Goal: Connect with others: Connect with others

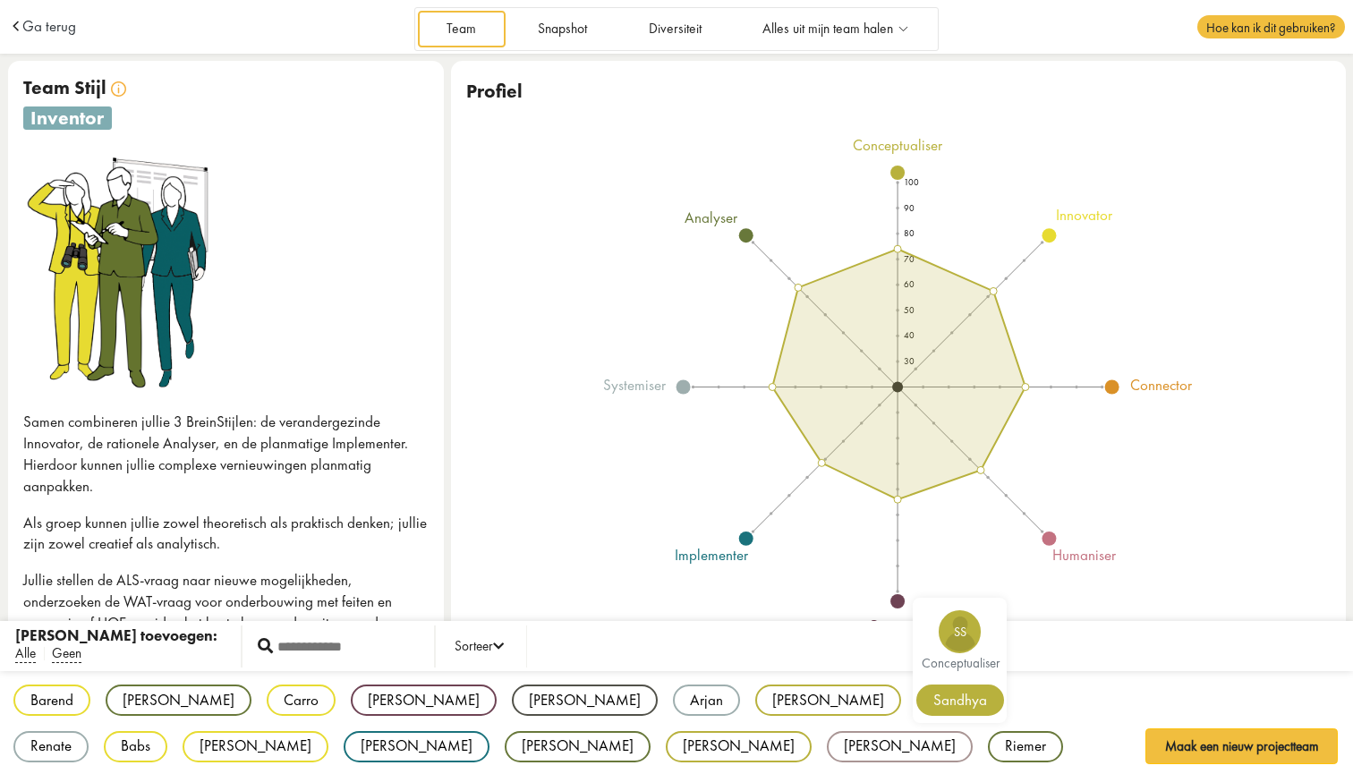
click at [629, 755] on div "Barend BB innovator [PERSON_NAME] VF analyser Carro CK innovator [PERSON_NAME] …" at bounding box center [676, 747] width 1353 height 152
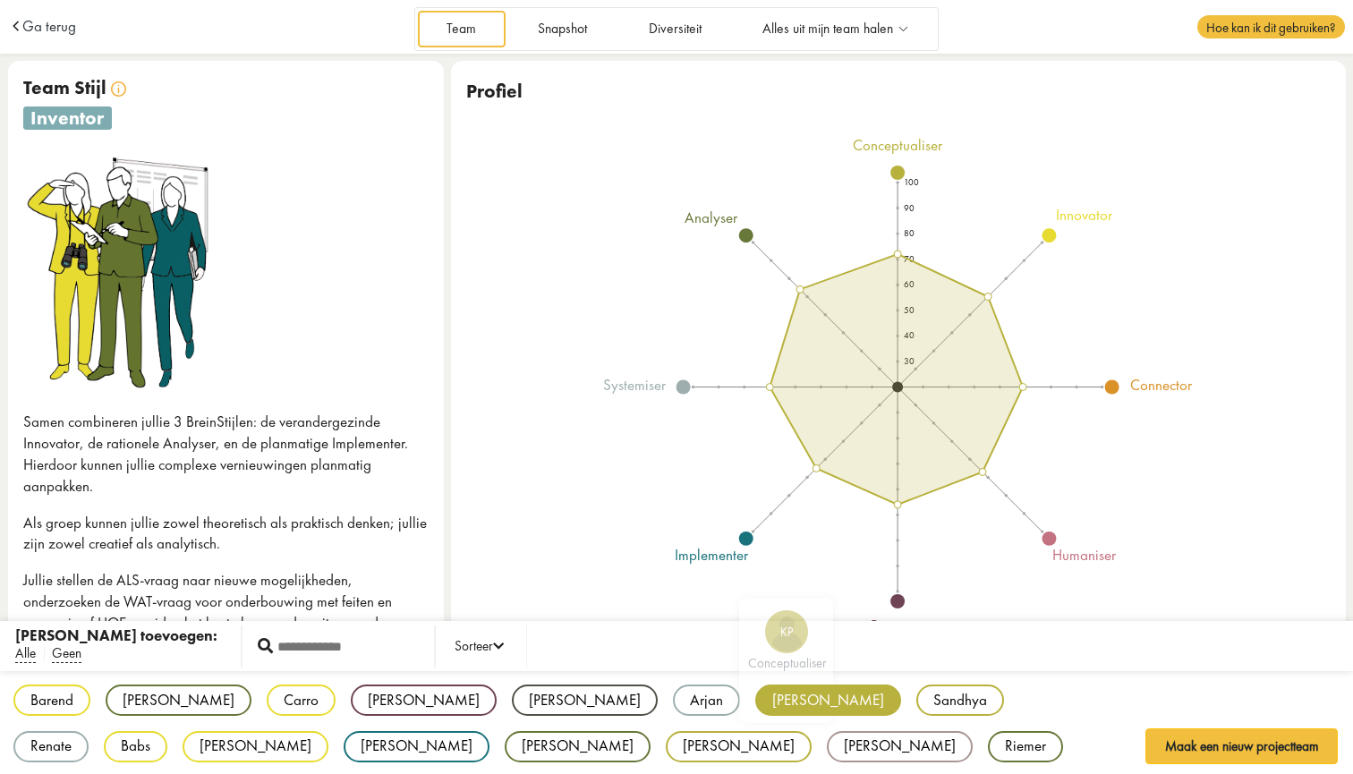
click at [755, 698] on div "[PERSON_NAME]" at bounding box center [828, 700] width 146 height 31
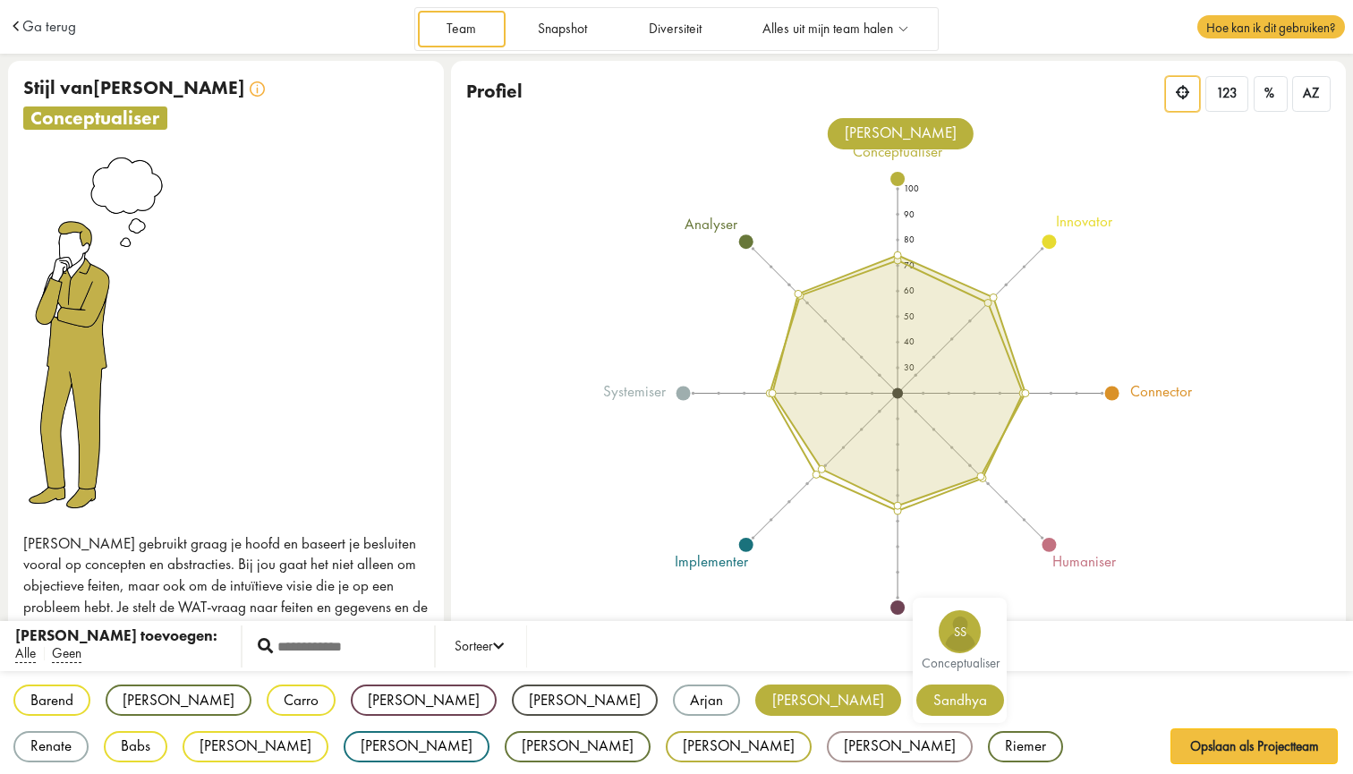
click at [916, 699] on div "Sandhya" at bounding box center [960, 700] width 88 height 31
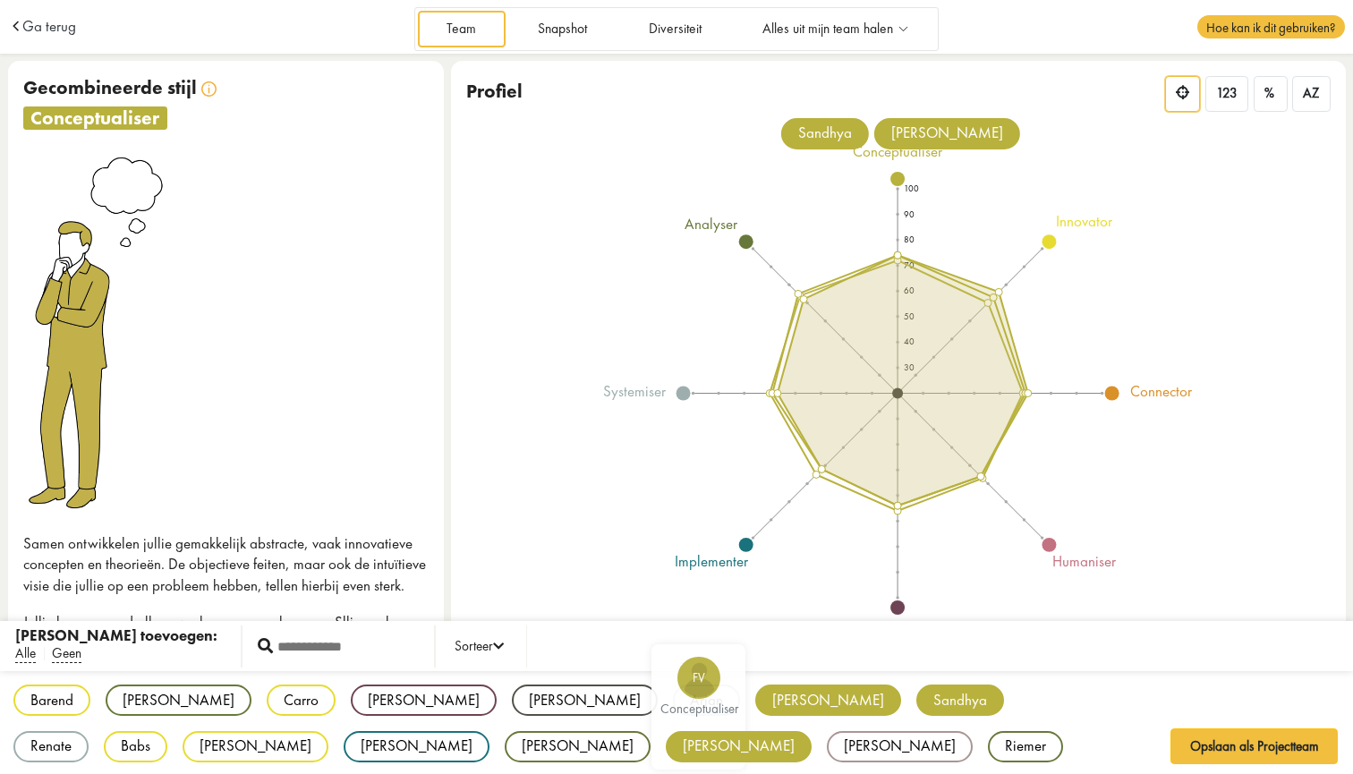
click at [666, 737] on div "[PERSON_NAME]" at bounding box center [739, 746] width 146 height 31
click at [666, 739] on div "[PERSON_NAME]" at bounding box center [739, 746] width 146 height 31
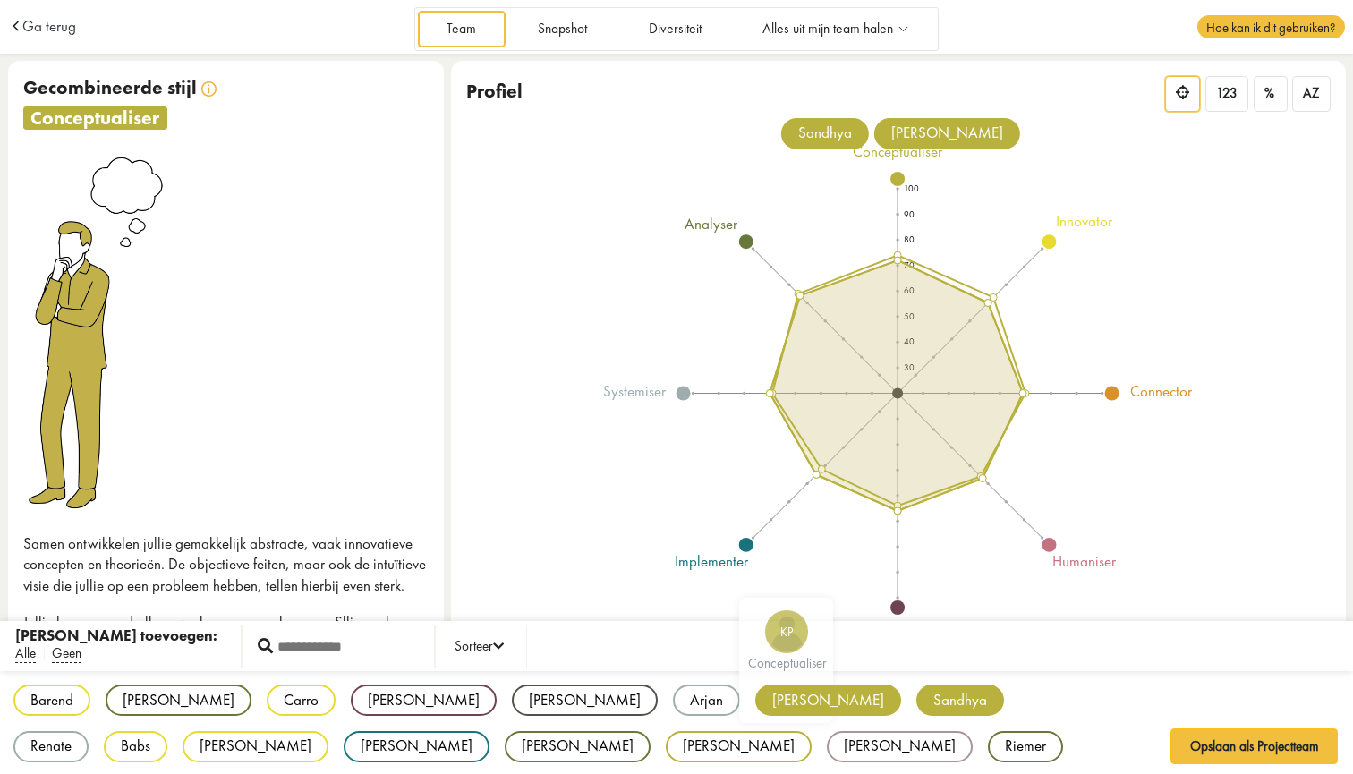
click at [755, 701] on div "[PERSON_NAME]" at bounding box center [828, 700] width 146 height 31
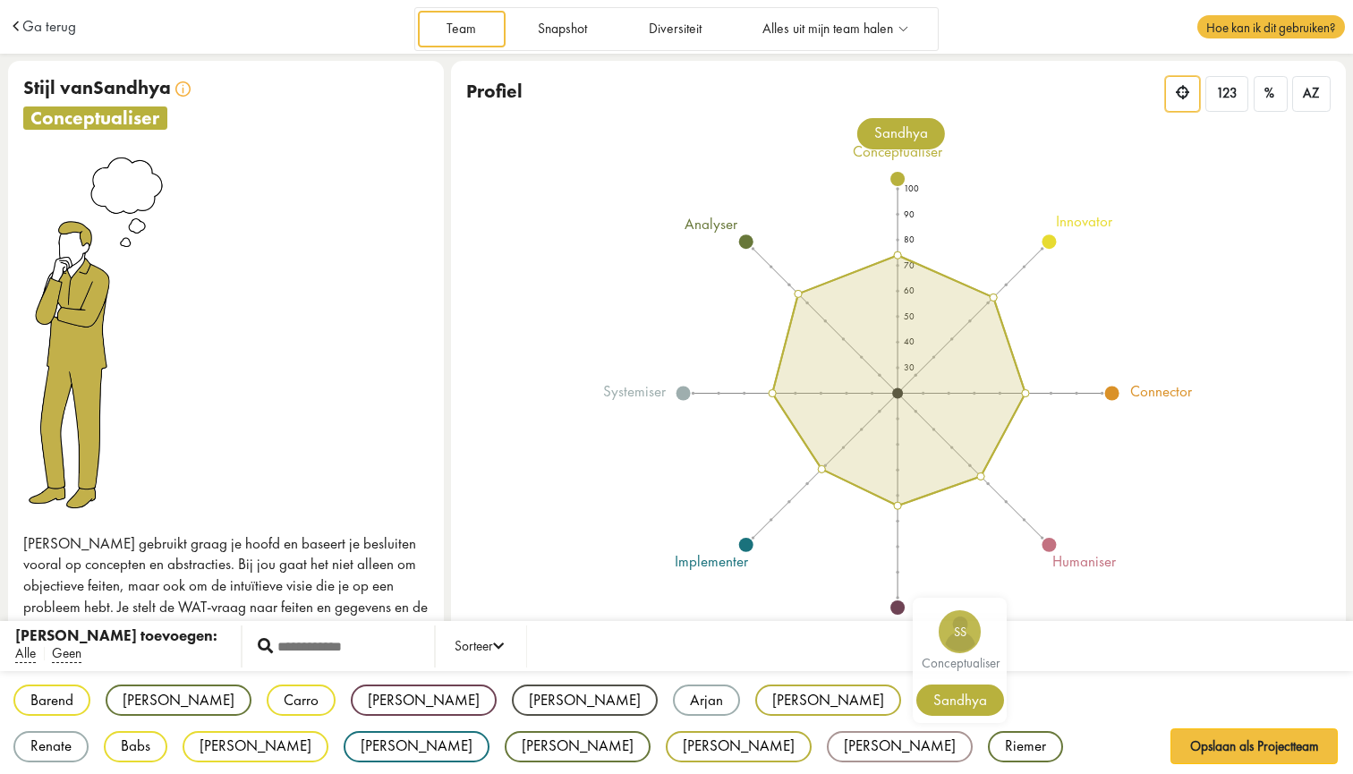
click at [916, 706] on div "Sandhya" at bounding box center [960, 700] width 88 height 31
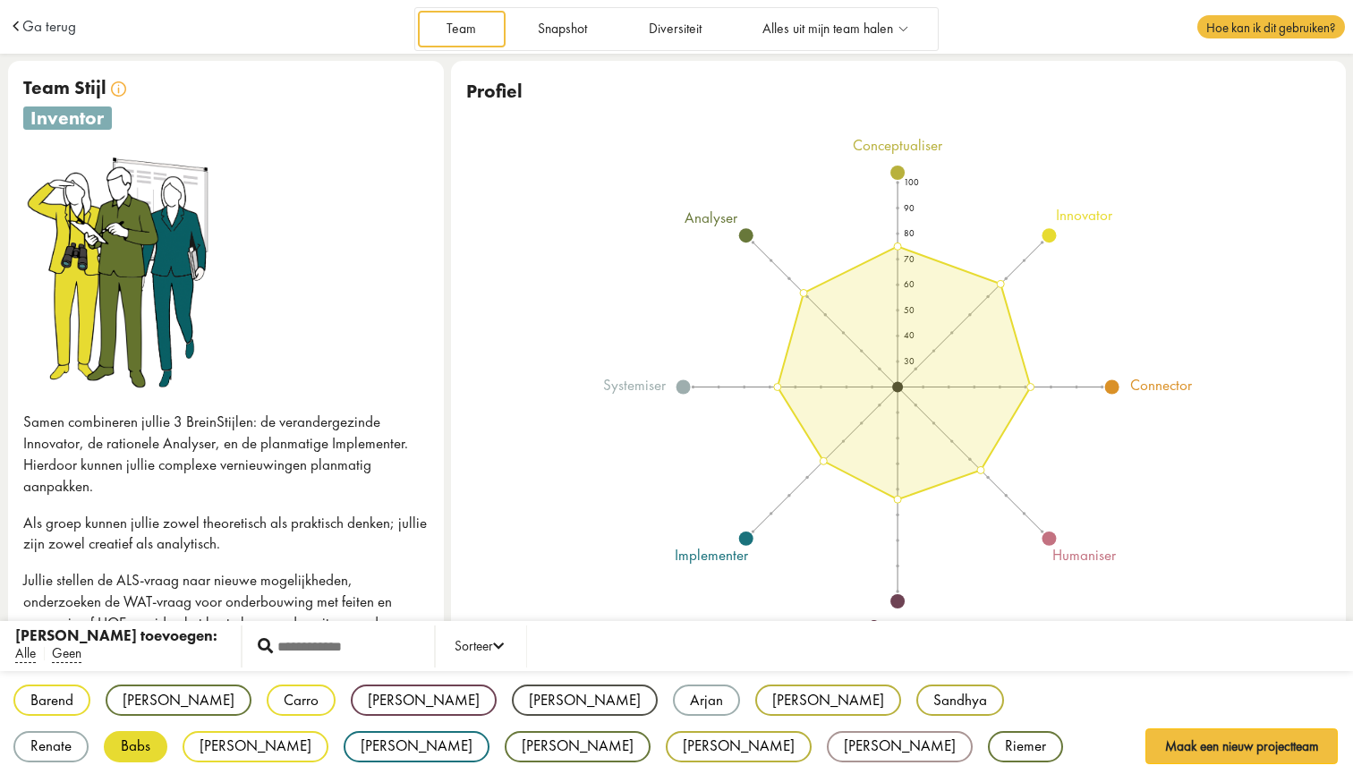
click at [167, 731] on div "Babs" at bounding box center [136, 746] width 64 height 31
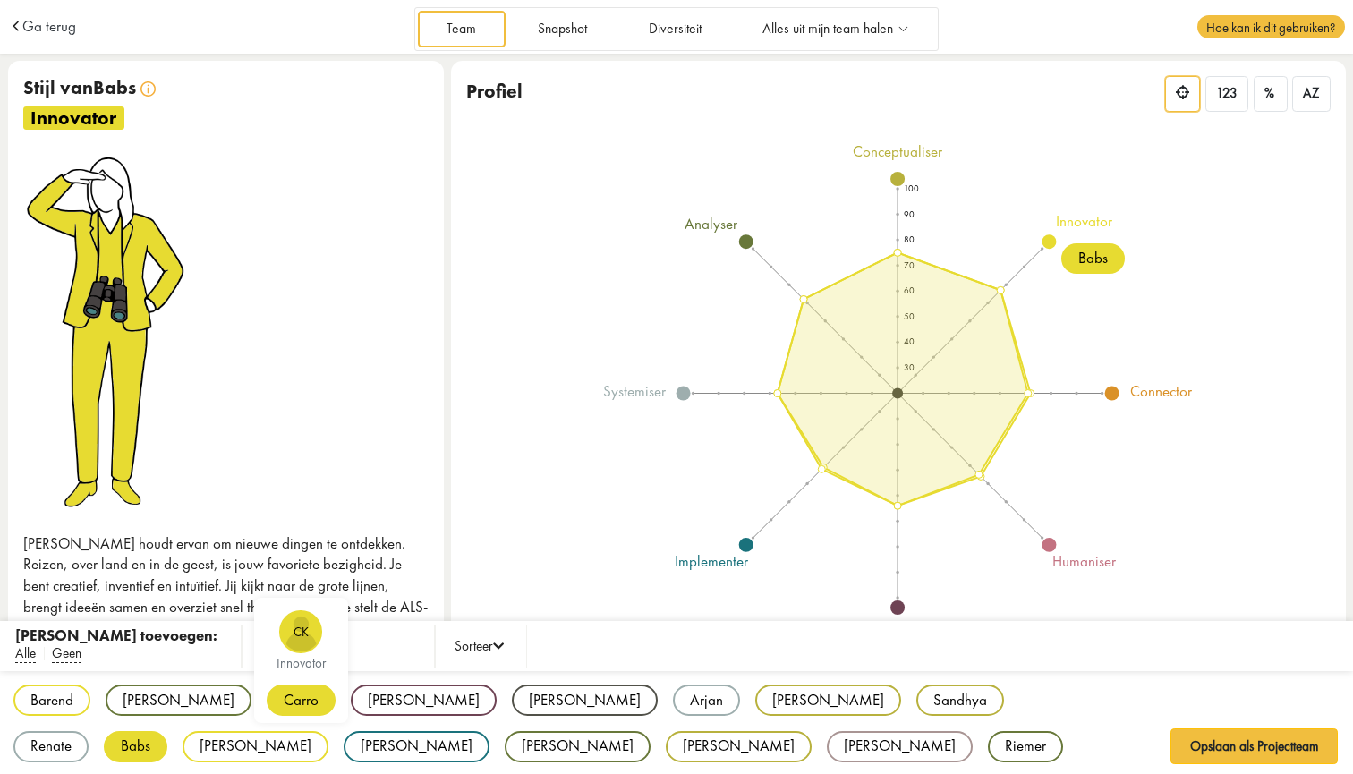
click at [267, 701] on div "Carro" at bounding box center [301, 700] width 69 height 31
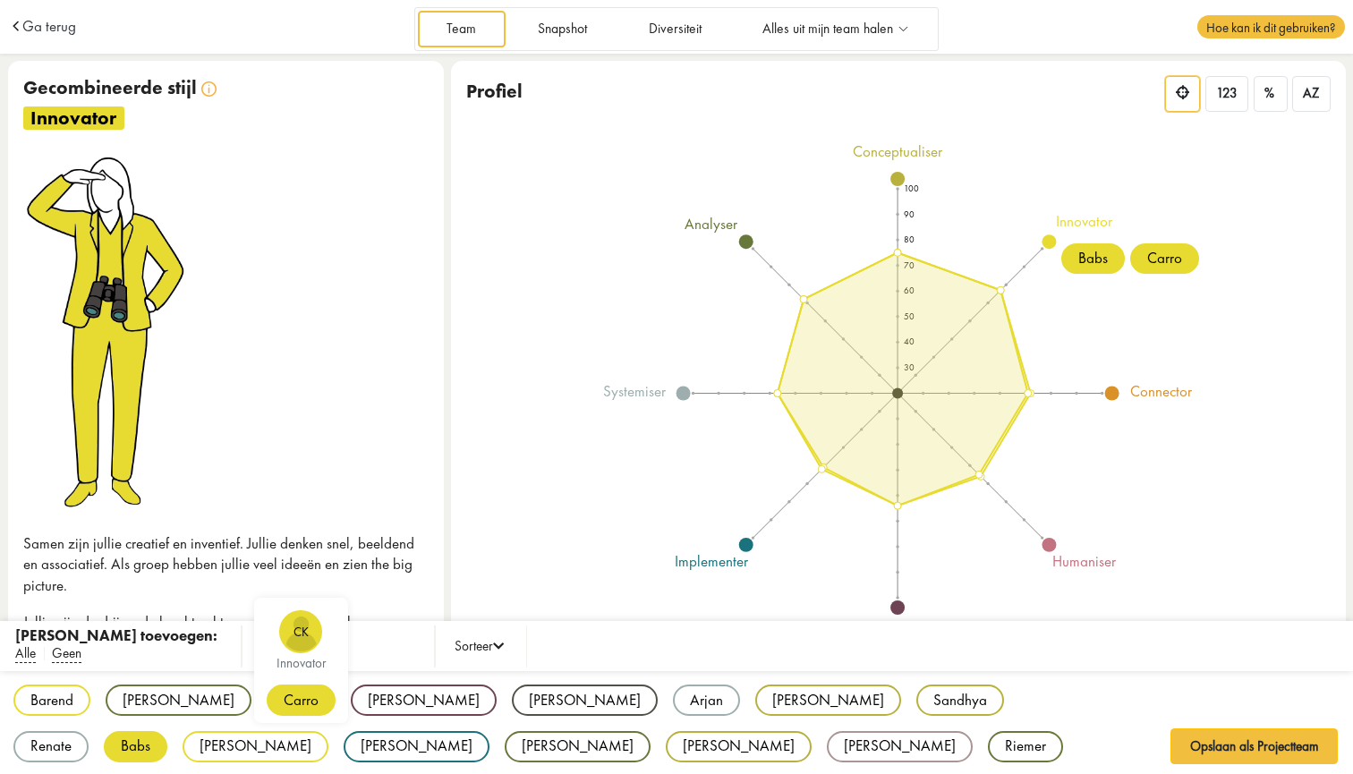
click at [267, 700] on div "Carro" at bounding box center [301, 700] width 69 height 31
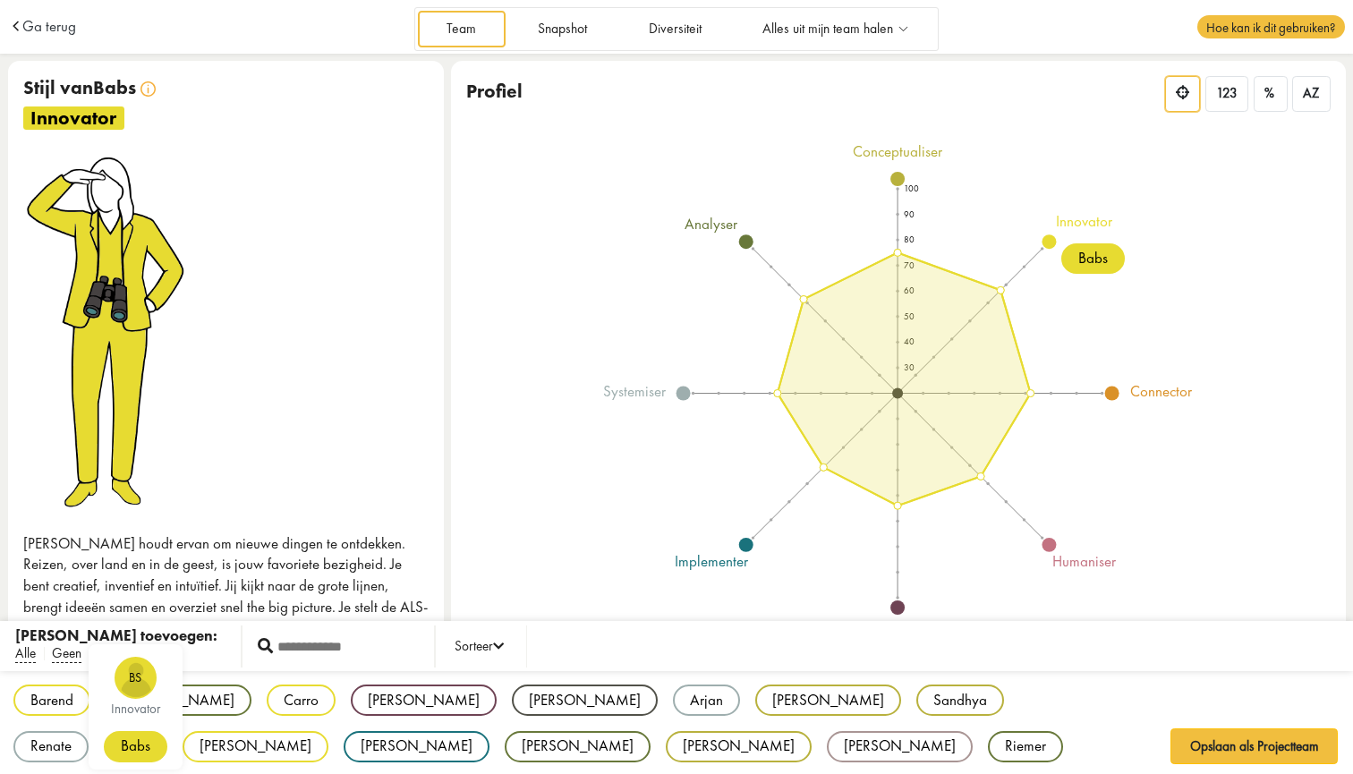
click at [167, 731] on div "Babs" at bounding box center [136, 746] width 64 height 31
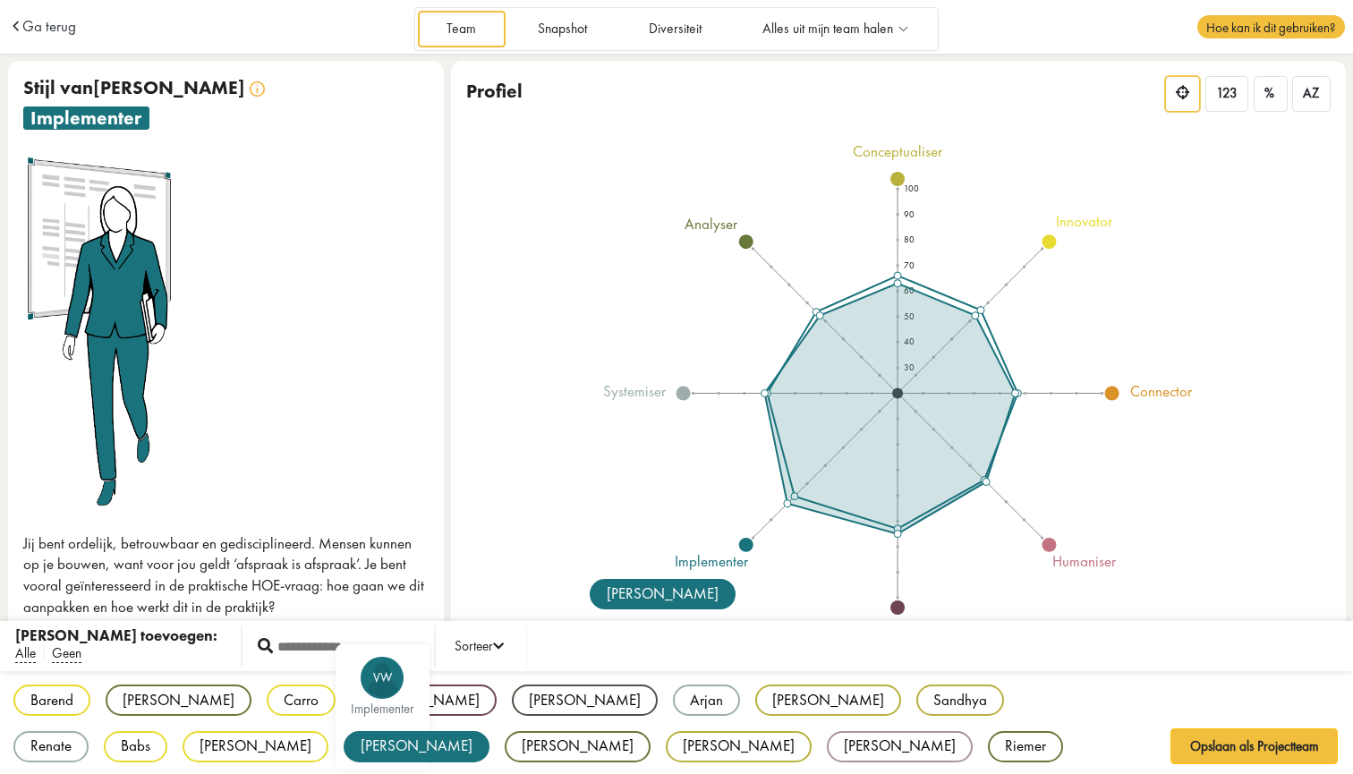
click at [489, 731] on div "[PERSON_NAME]" at bounding box center [417, 746] width 146 height 31
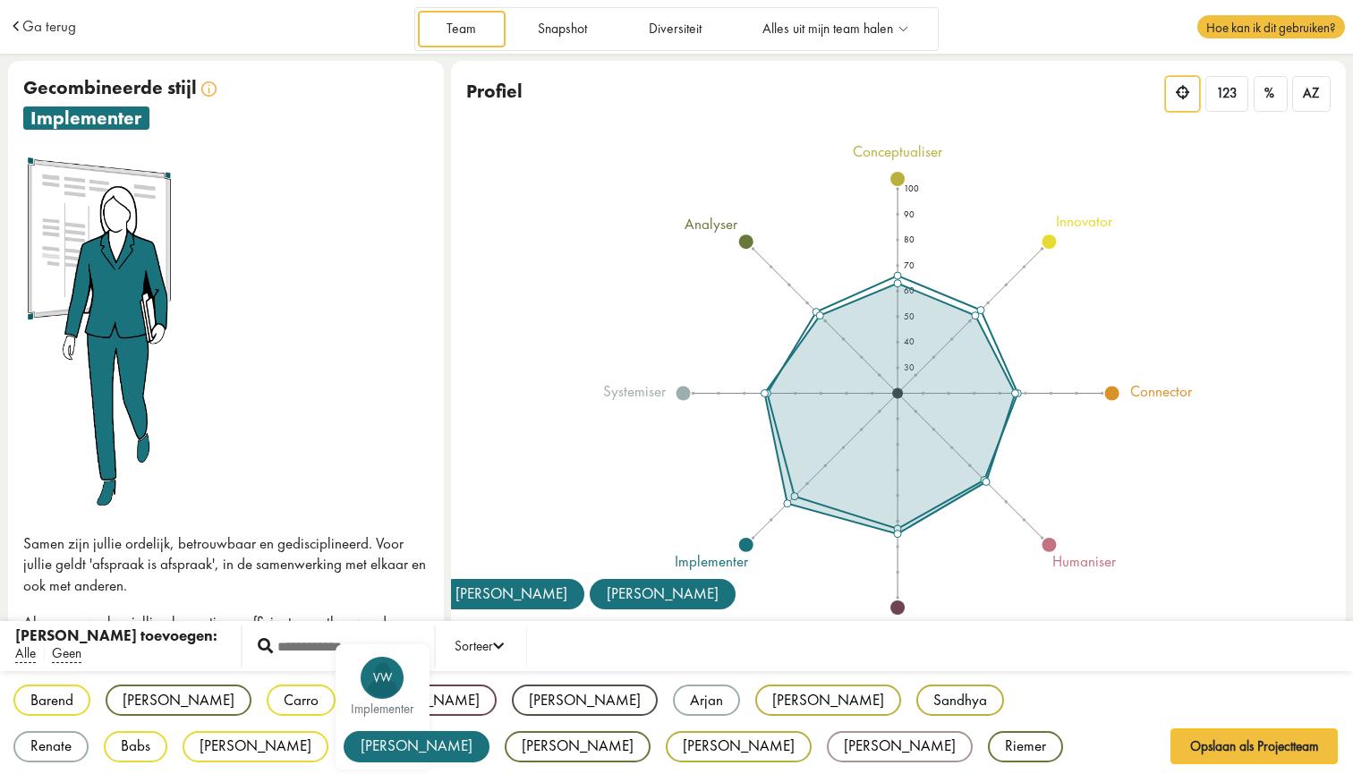
click at [489, 731] on div "[PERSON_NAME]" at bounding box center [417, 746] width 146 height 31
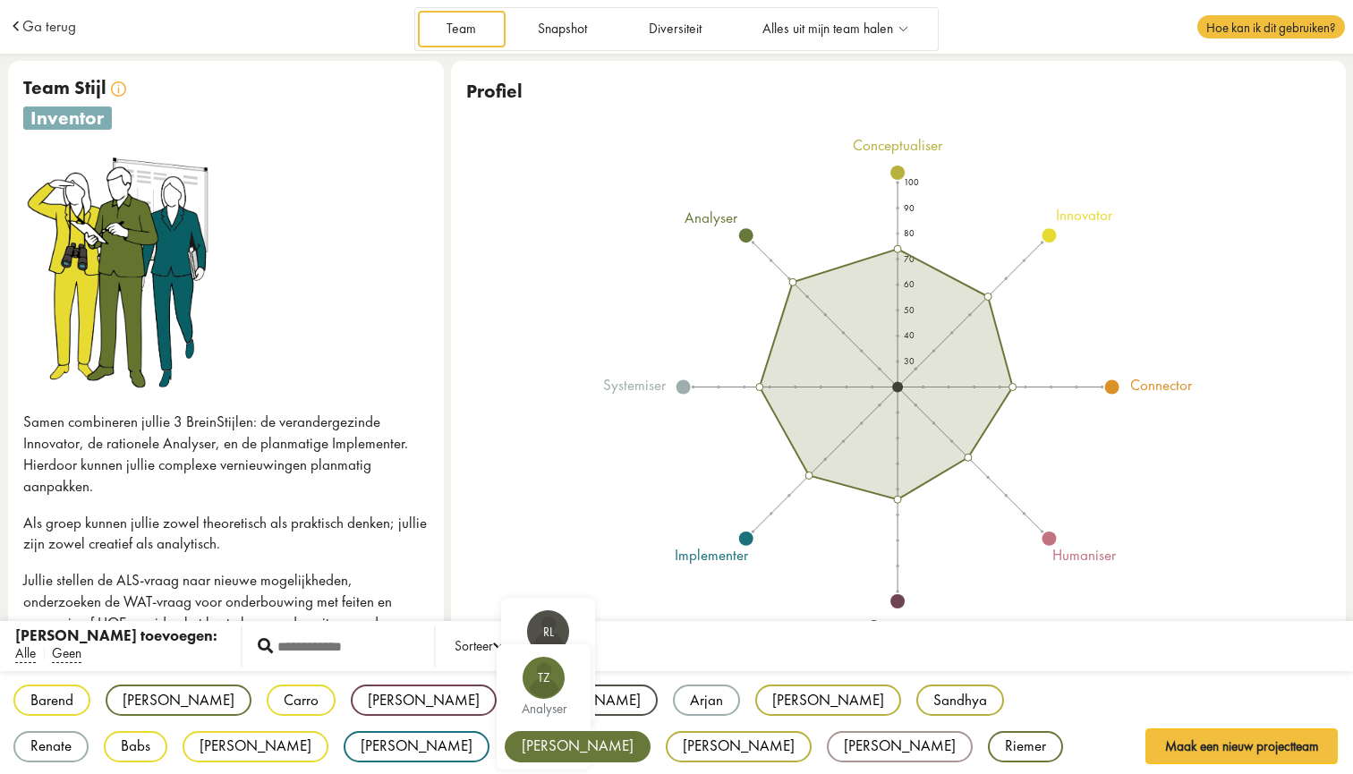
click at [505, 741] on div "[PERSON_NAME]" at bounding box center [578, 746] width 146 height 31
